Goal: Obtain resource: Download file/media

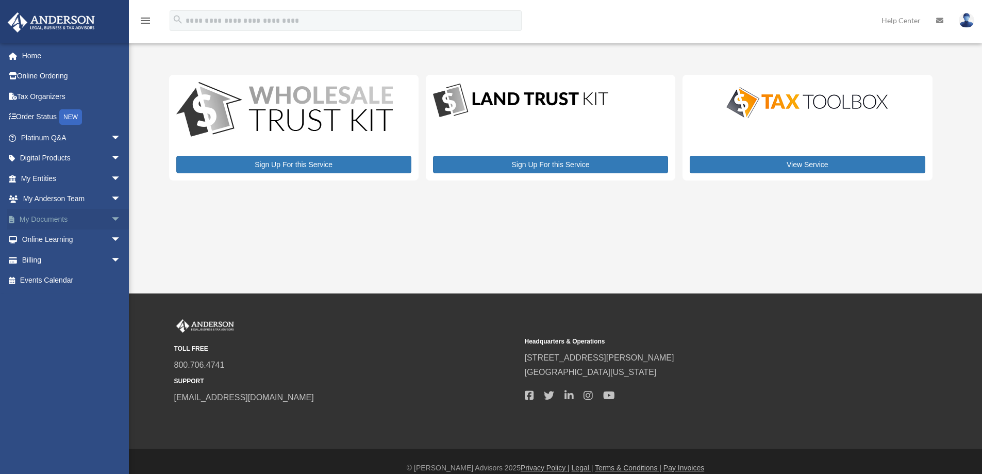
click at [111, 214] on span "arrow_drop_down" at bounding box center [121, 219] width 21 height 21
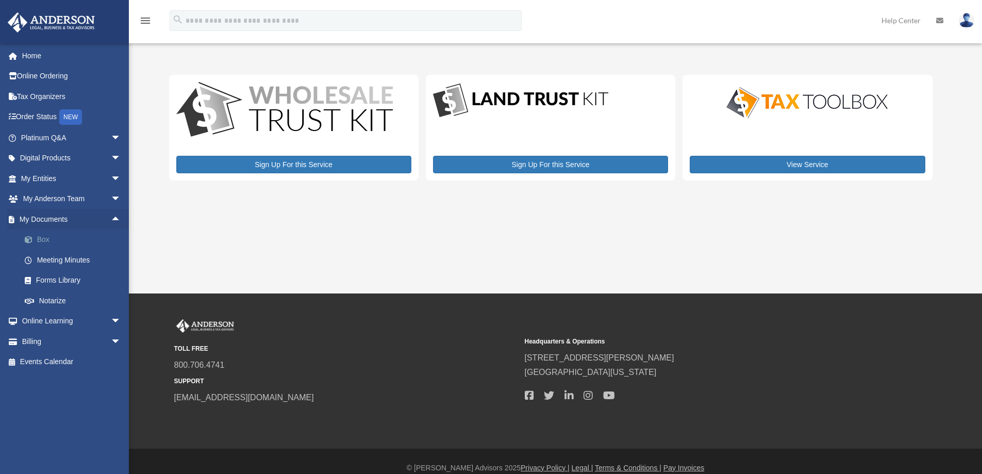
click at [45, 238] on link "Box" at bounding box center [75, 239] width 122 height 21
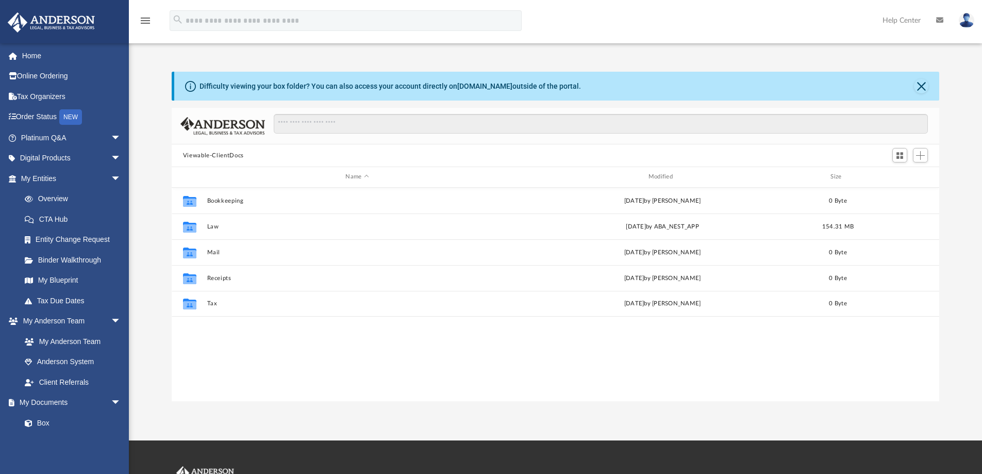
scroll to position [227, 760]
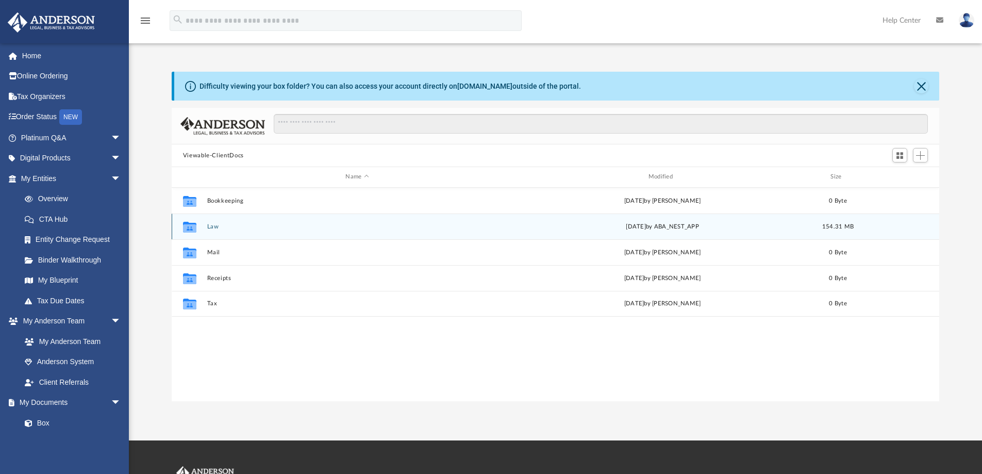
click at [215, 225] on button "Law" at bounding box center [357, 226] width 300 height 7
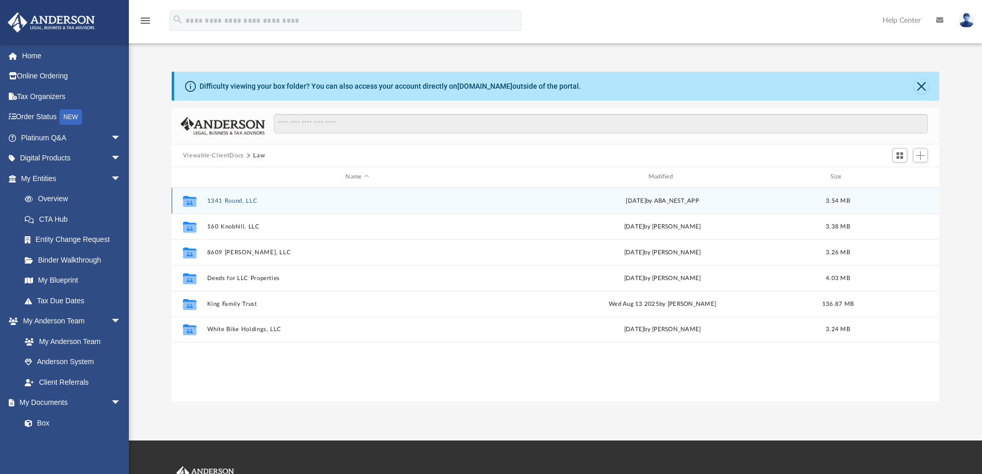
click at [236, 198] on button "1341 Round, LLC" at bounding box center [357, 200] width 300 height 7
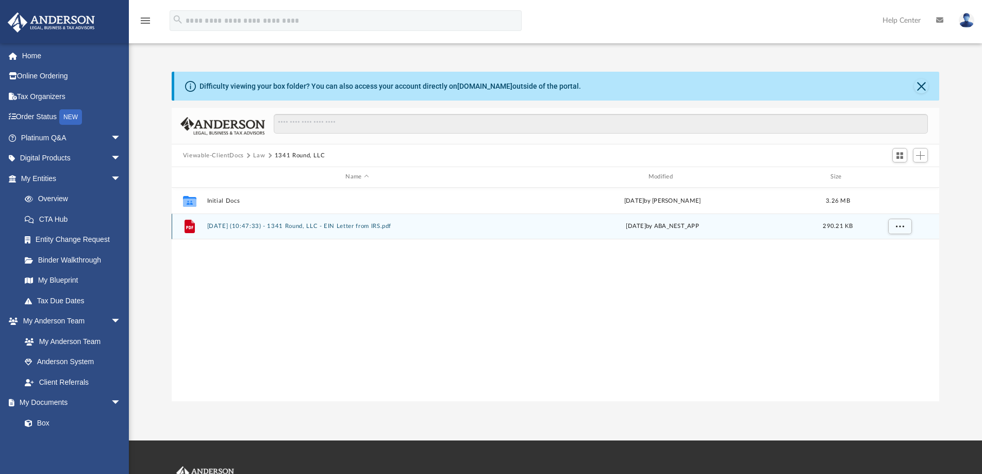
click at [246, 226] on button "2025.08.29 (10:47:33) - 1341 Round, LLC - EIN Letter from IRS.pdf" at bounding box center [357, 226] width 300 height 7
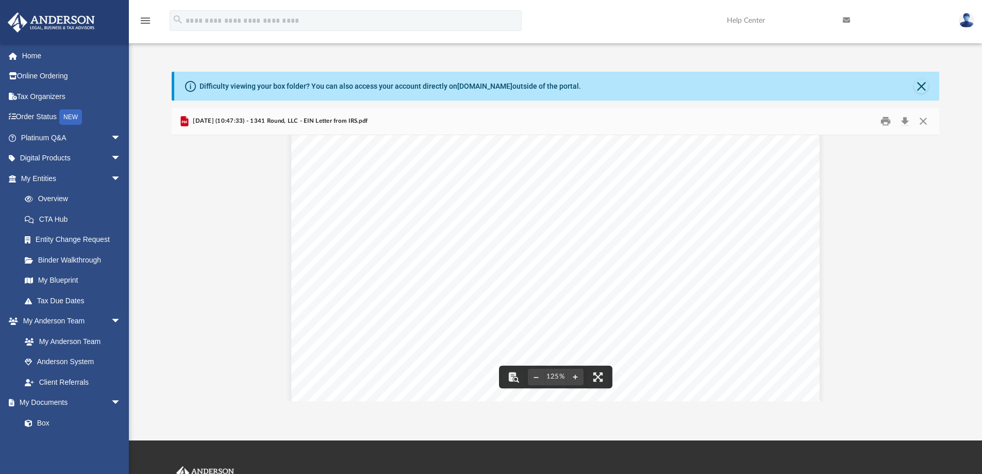
scroll to position [0, 0]
click at [885, 119] on button "Print" at bounding box center [885, 121] width 21 height 16
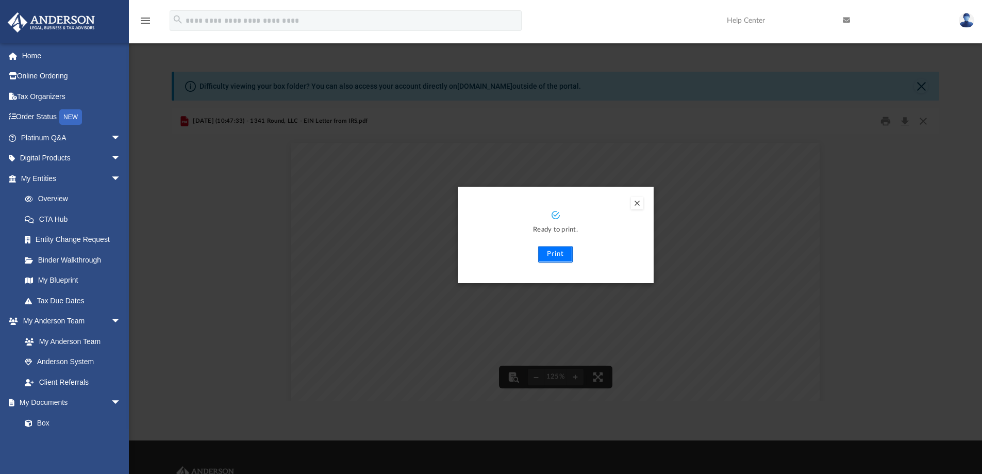
click at [550, 257] on button "Print" at bounding box center [555, 254] width 35 height 16
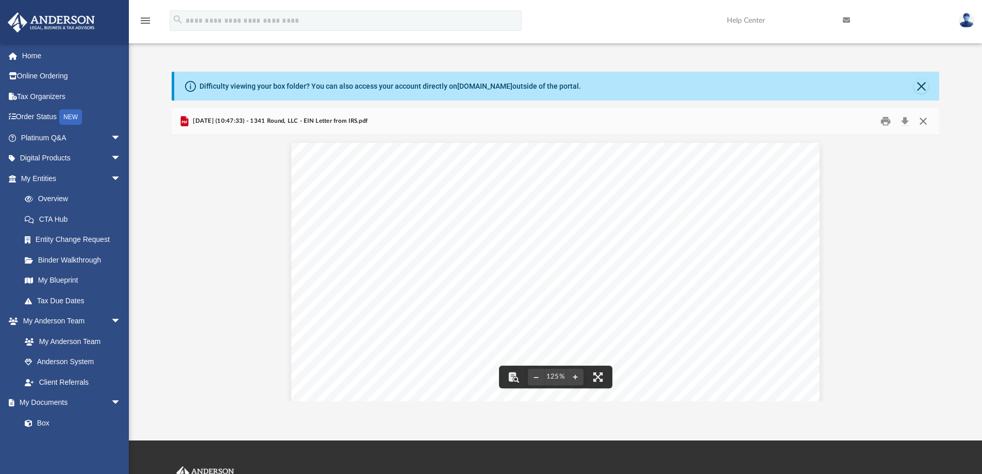
click at [921, 120] on button "Close" at bounding box center [923, 121] width 19 height 16
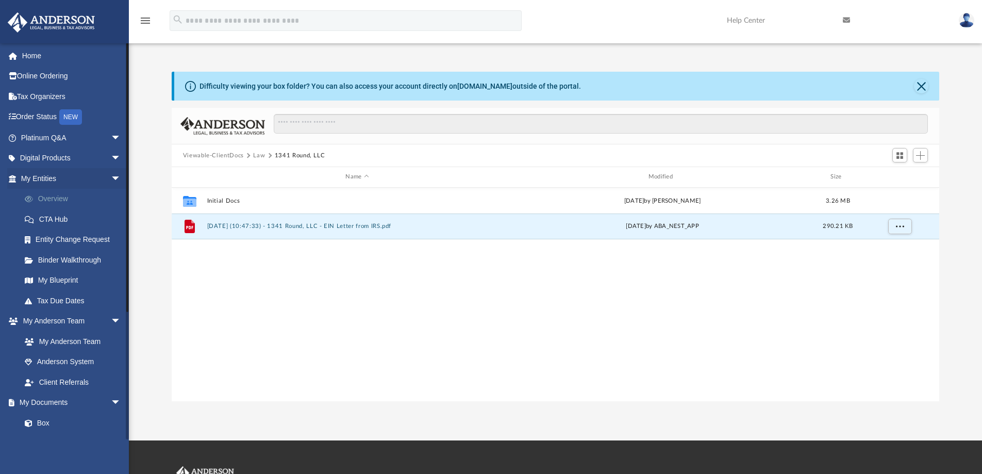
click at [61, 195] on link "Overview" at bounding box center [75, 199] width 122 height 21
